Goal: Navigation & Orientation: Find specific page/section

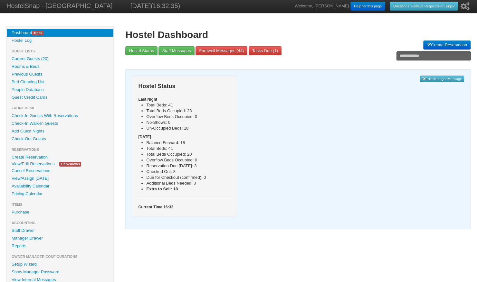
click at [45, 187] on link "Availability Calendar" at bounding box center [60, 187] width 107 height 8
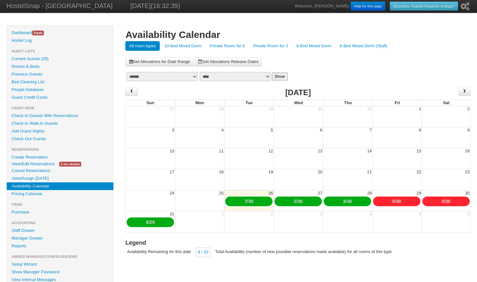
click at [39, 59] on link "Current Guests (20)" at bounding box center [60, 59] width 107 height 8
